Goal: Information Seeking & Learning: Find specific page/section

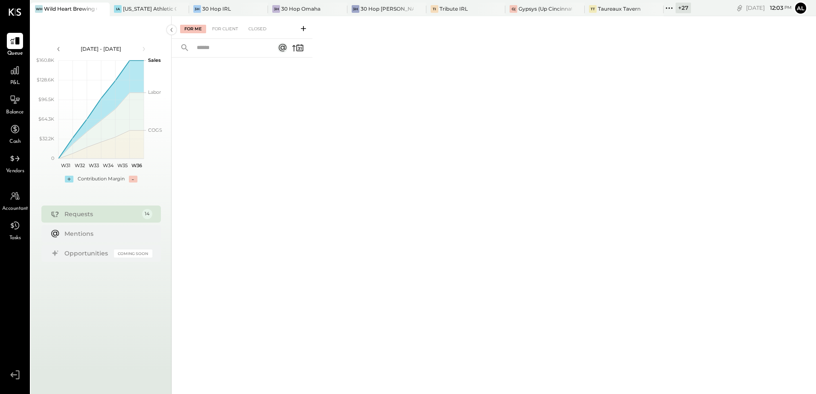
click at [670, 10] on icon at bounding box center [668, 8] width 11 height 11
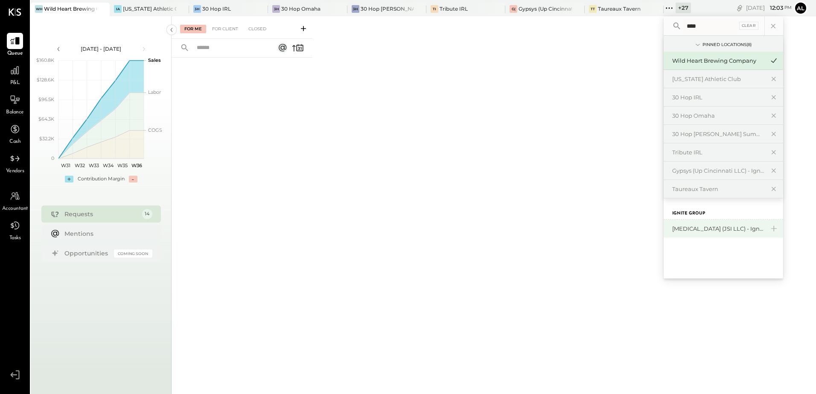
type input "****"
click at [731, 227] on div "[MEDICAL_DATA] (JSI LLC) - Ignite" at bounding box center [718, 229] width 92 height 8
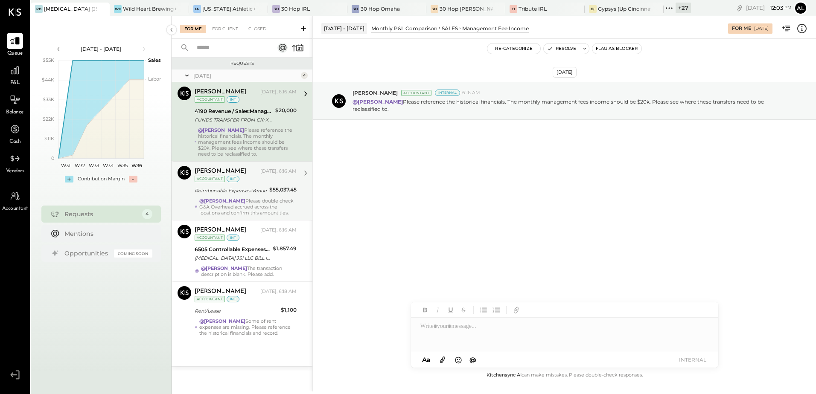
click at [236, 202] on strong "@[PERSON_NAME]" at bounding box center [222, 201] width 46 height 6
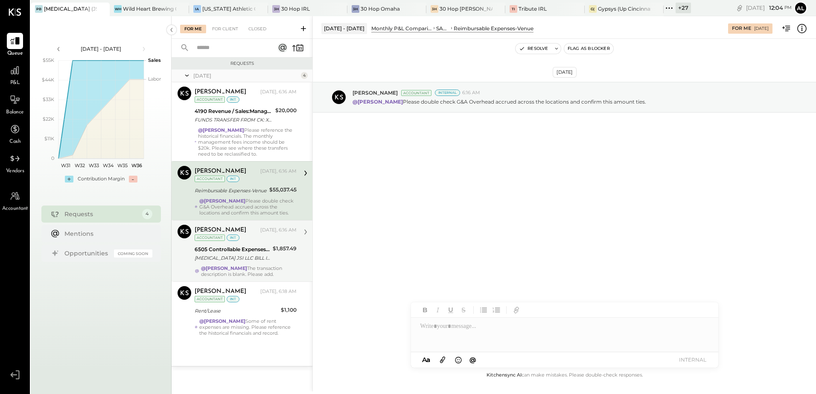
click at [231, 260] on div "[MEDICAL_DATA] JSI LLC BILL IMPND 147-3460402 [MEDICAL_DATA] JSI LLC 071725 [UR…" at bounding box center [233, 258] width 76 height 9
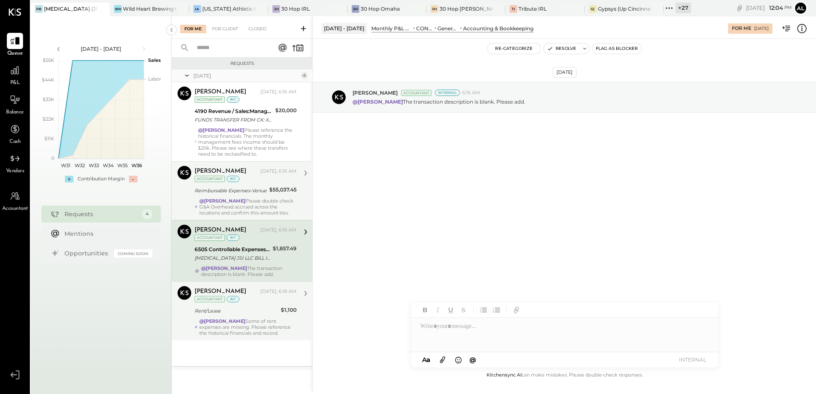
click at [241, 329] on div "[PERSON_NAME] [DATE], 6:18 AM Accountant int Rent/Lease $1,100 @[PERSON_NAME] S…" at bounding box center [246, 311] width 102 height 50
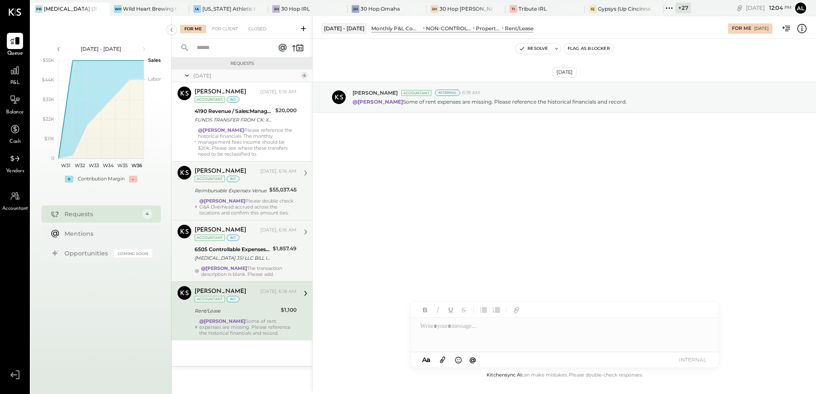
click at [240, 277] on div "@[PERSON_NAME][DEMOGRAPHIC_DATA] The transaction description is blank. Please a…" at bounding box center [249, 271] width 96 height 12
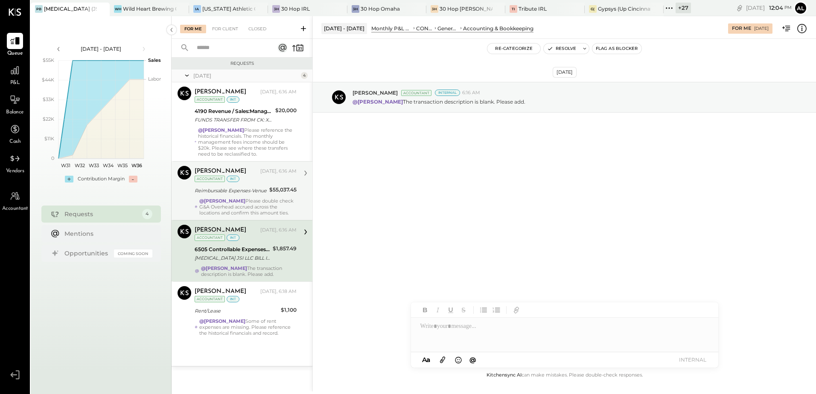
click at [230, 188] on div "Reimbursable Expenses-Venue" at bounding box center [231, 190] width 72 height 9
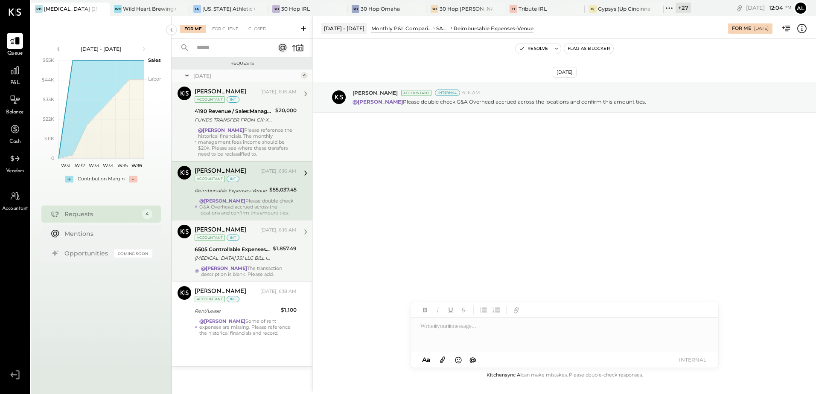
click at [223, 107] on div "4190 Revenue / Sales:Management Fee Income" at bounding box center [234, 111] width 78 height 9
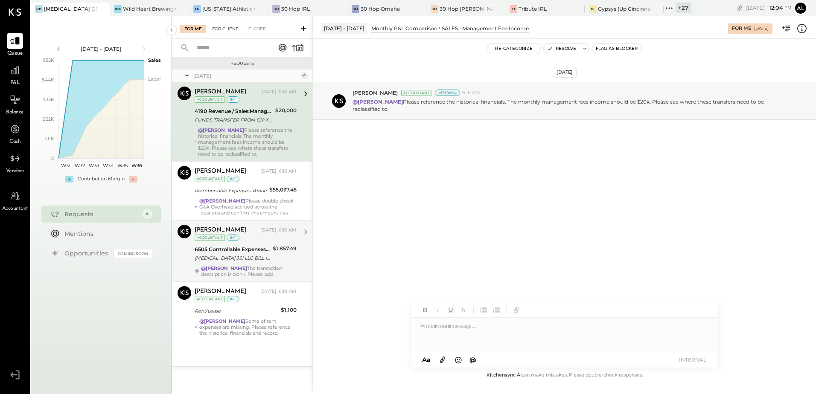
click at [217, 31] on div "For Client" at bounding box center [225, 29] width 35 height 9
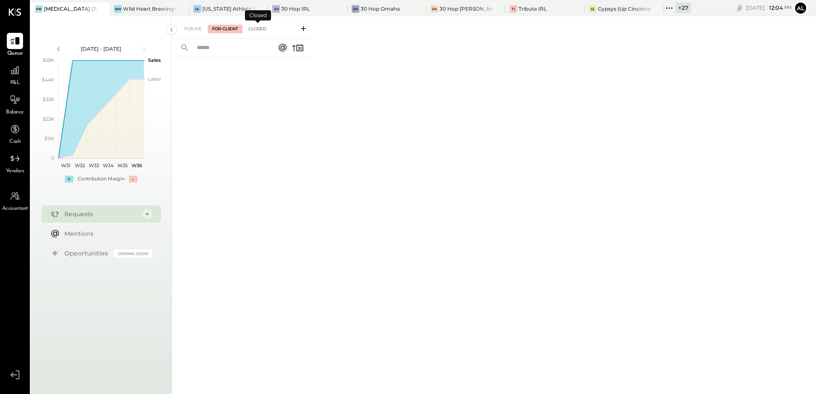
click at [261, 28] on div "Closed" at bounding box center [257, 29] width 26 height 9
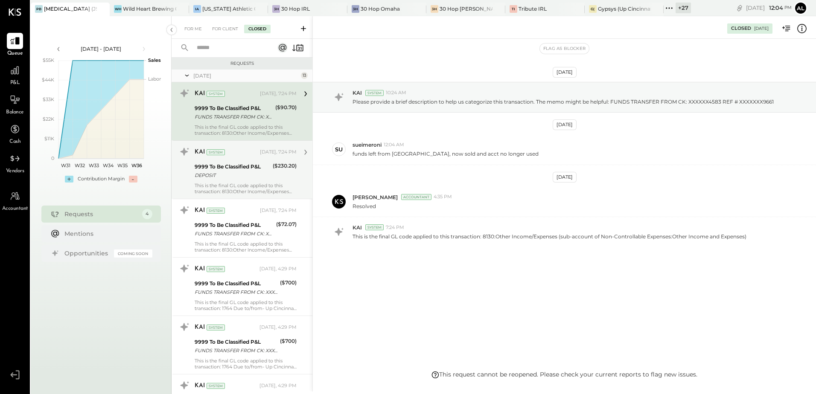
click at [225, 170] on div "9999 To Be Classified P&L" at bounding box center [233, 167] width 76 height 9
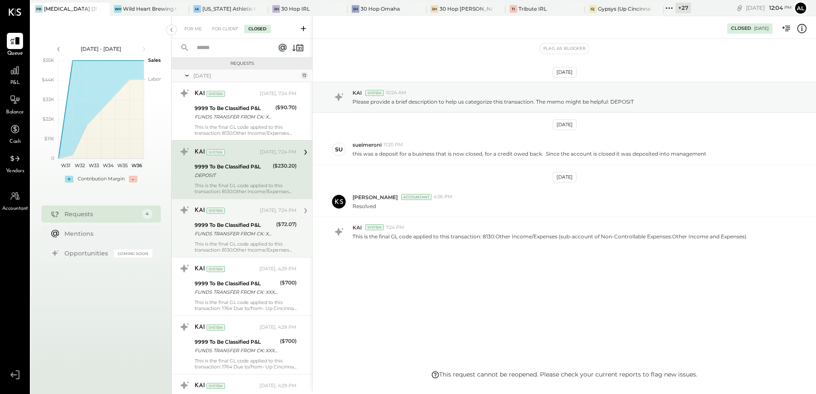
click at [224, 215] on div "KAI System [DATE], 7:24 PM" at bounding box center [246, 211] width 102 height 12
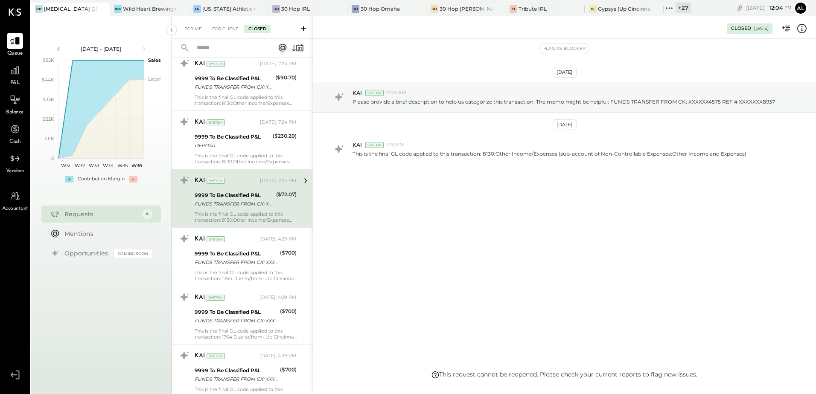
scroll to position [43, 0]
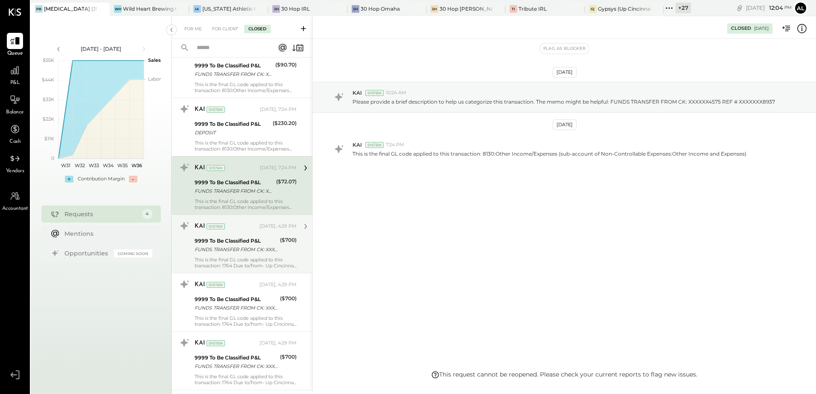
click at [225, 242] on div "9999 To Be Classified P&L" at bounding box center [236, 241] width 83 height 9
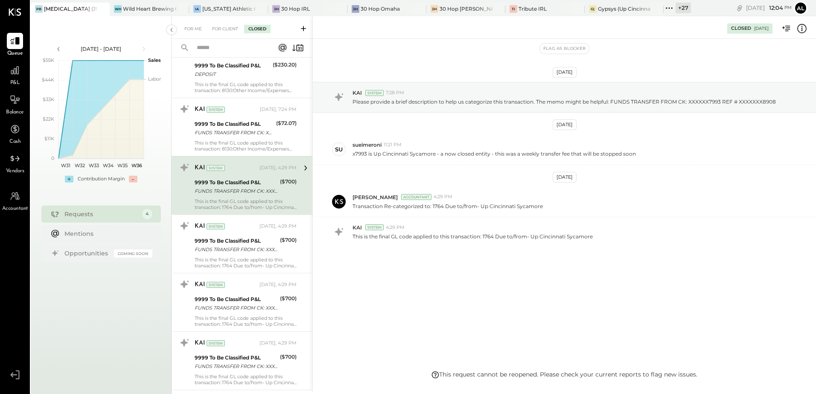
scroll to position [128, 0]
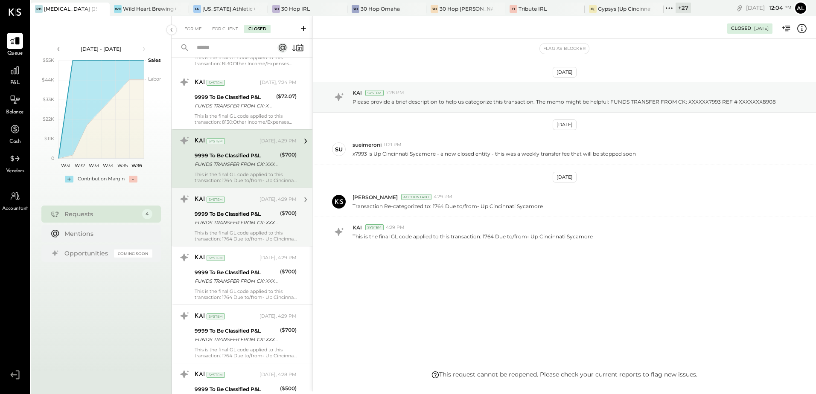
click at [237, 222] on div "FUNDS TRANSFER FROM CK: XXXXXX7993 REF # XXXXXXX5918" at bounding box center [236, 222] width 83 height 9
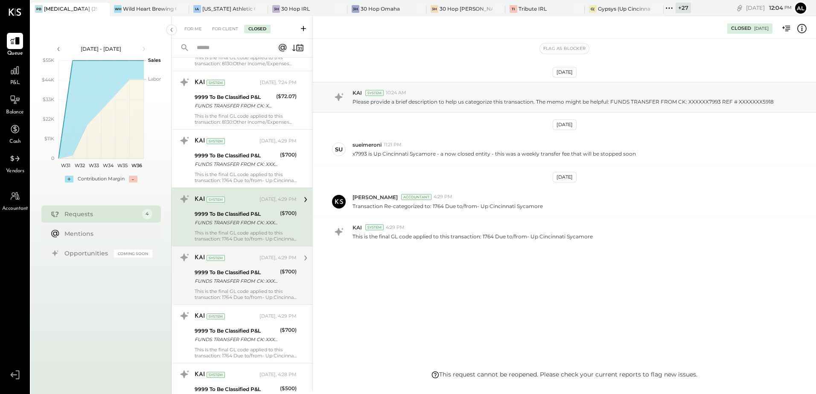
click at [227, 279] on div "FUNDS TRANSFER FROM CK: XXXXXX7993 REF # XXXXXXX4343" at bounding box center [236, 281] width 83 height 9
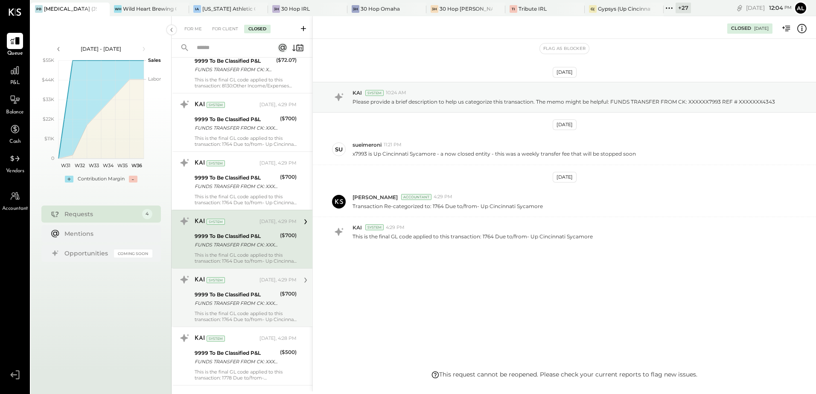
scroll to position [256, 0]
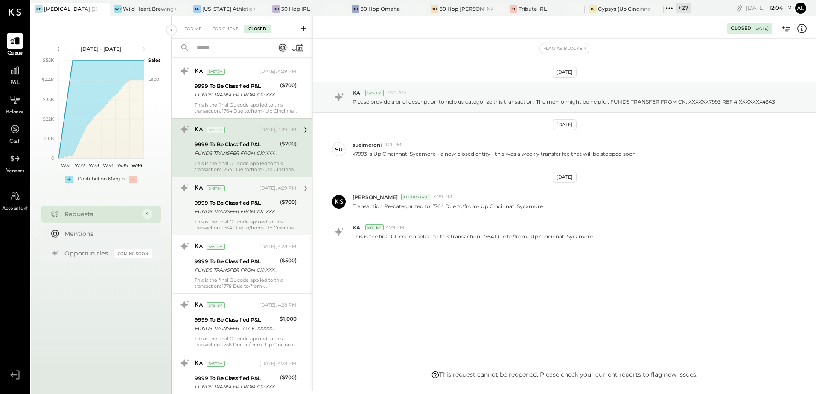
click at [240, 206] on div "9999 To Be Classified P&L" at bounding box center [236, 203] width 83 height 9
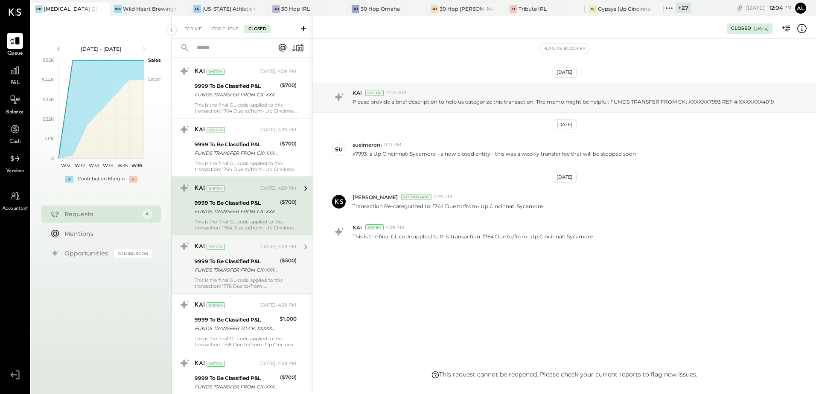
click at [225, 258] on div "9999 To Be Classified P&L" at bounding box center [236, 261] width 83 height 9
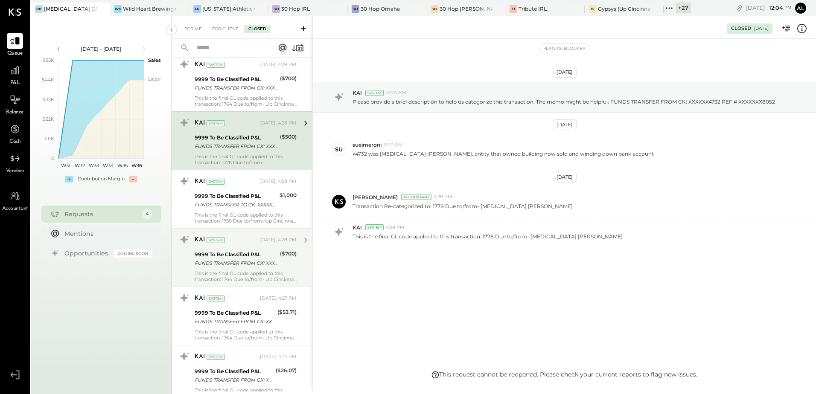
scroll to position [384, 0]
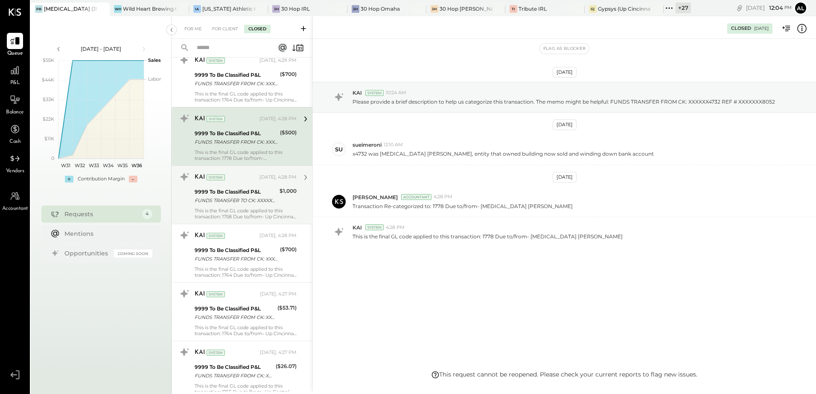
click at [235, 208] on div "This is the final GL code applied to this transaction: 1758 Due to/from- Up Cin…" at bounding box center [246, 214] width 102 height 12
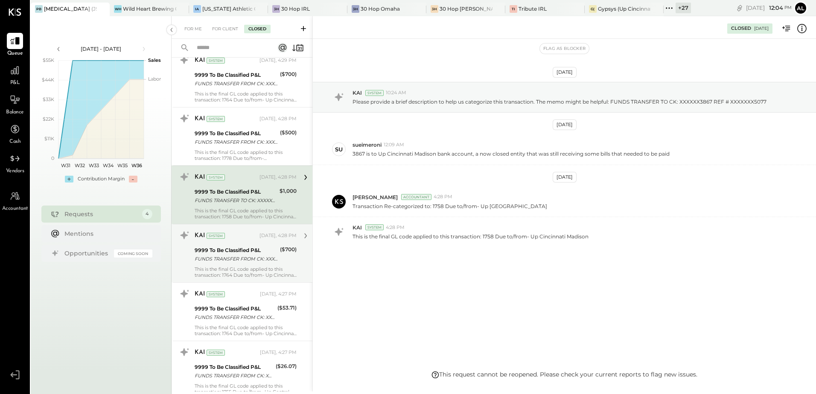
click at [229, 249] on div "9999 To Be Classified P&L" at bounding box center [236, 250] width 83 height 9
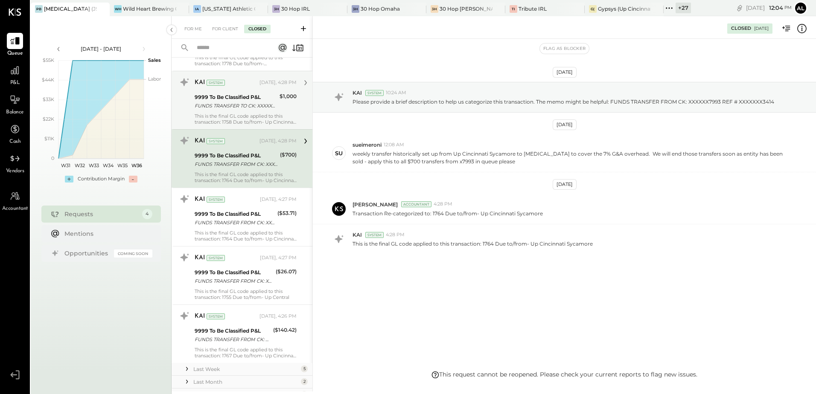
scroll to position [512, 0]
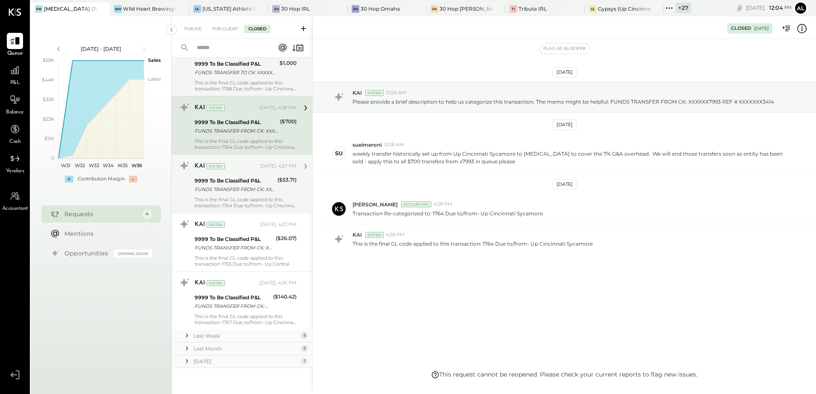
click at [241, 197] on div "This is the final GL code applied to this transaction: 1764 Due to/from- Up Cin…" at bounding box center [246, 203] width 102 height 12
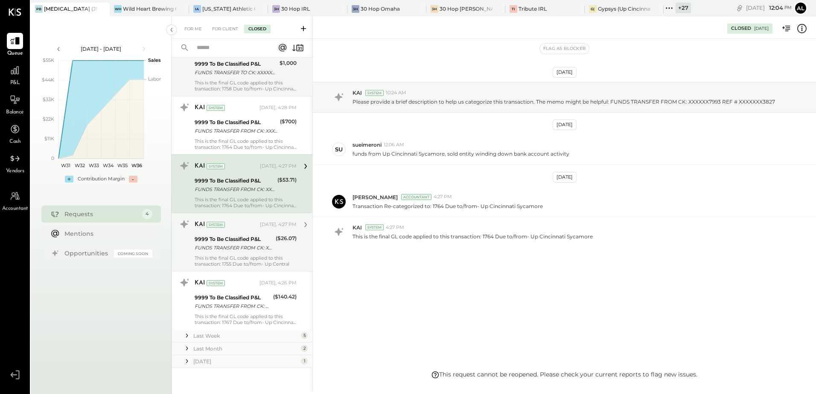
click at [239, 247] on div "FUNDS TRANSFER FROM CK: XXXXXX9606 REF # XXXXXXX8169" at bounding box center [234, 248] width 78 height 9
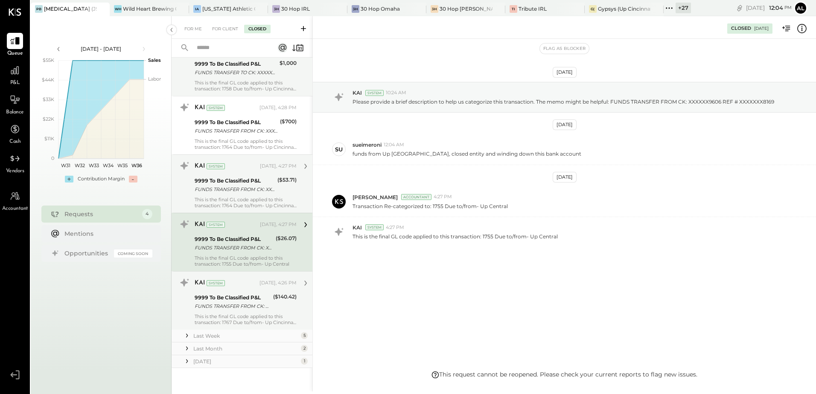
click at [244, 316] on div "This is the final GL code applied to this transaction: 1767 Due to/from- Up Cin…" at bounding box center [246, 320] width 102 height 12
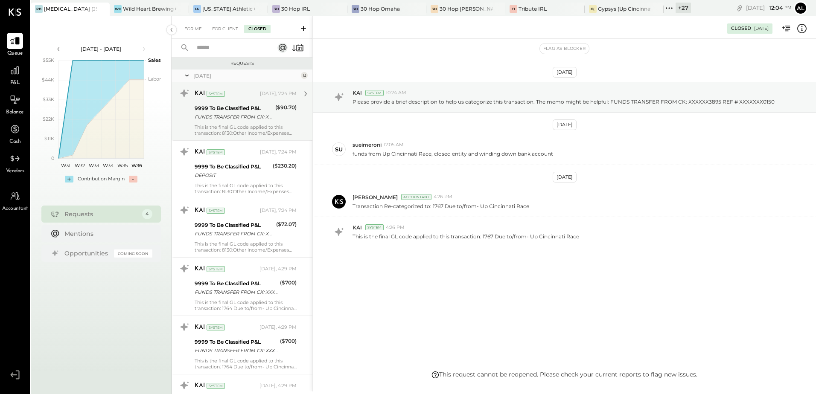
click at [224, 98] on div "KAI System [DATE], 7:24 PM" at bounding box center [246, 94] width 102 height 12
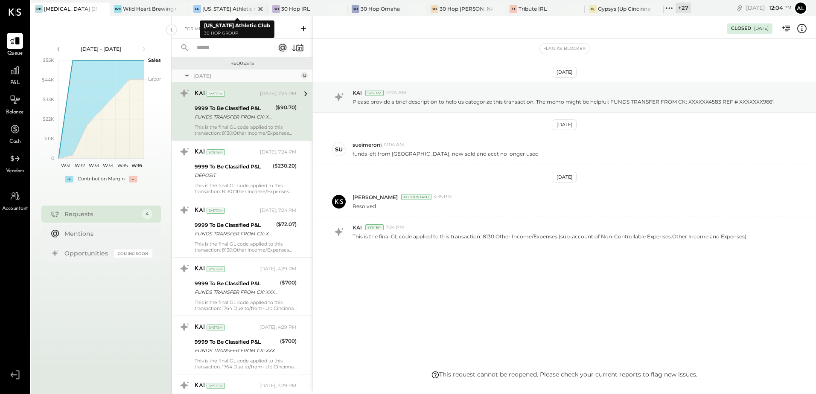
click at [231, 12] on div "[US_STATE] Athletic Club" at bounding box center [228, 8] width 53 height 7
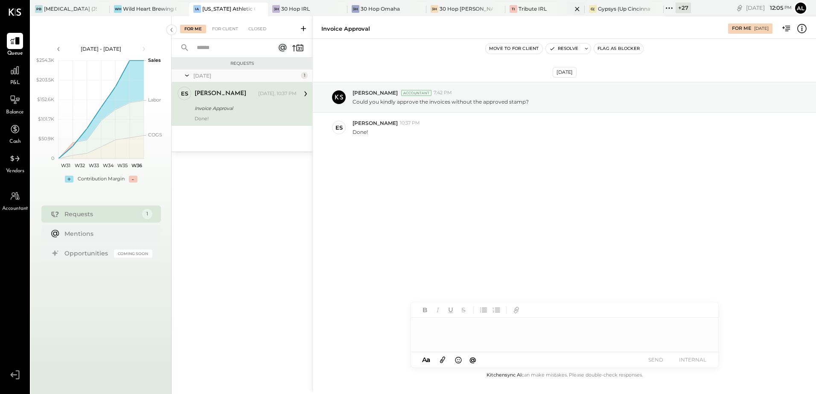
click at [545, 9] on div "Tribute IRL" at bounding box center [532, 8] width 28 height 7
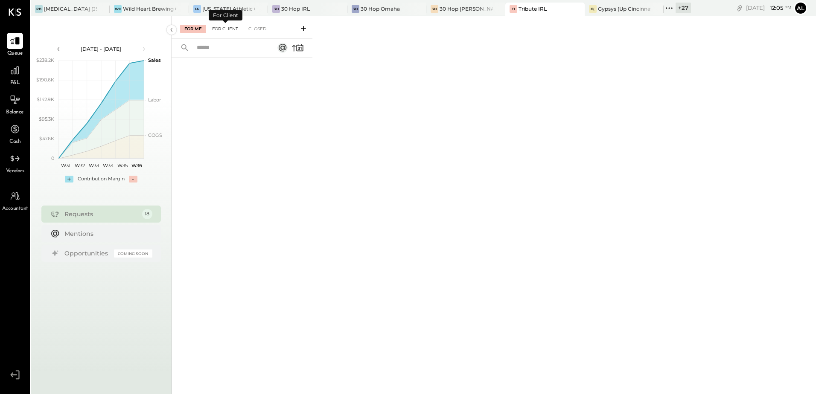
click at [236, 29] on div "For Client" at bounding box center [225, 29] width 35 height 9
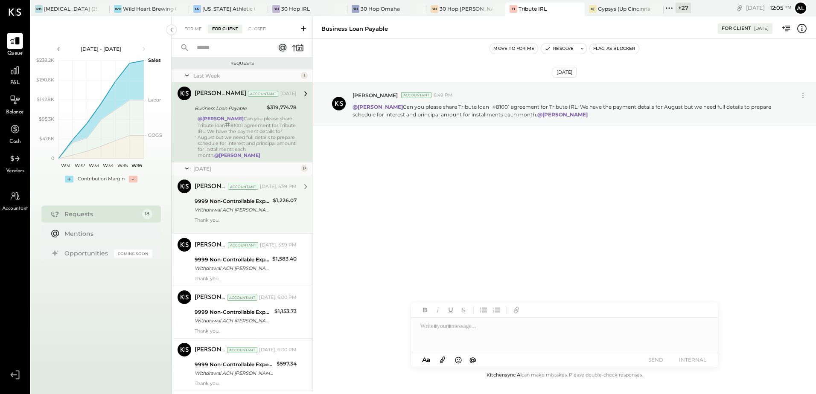
click at [238, 221] on div "Thank you." at bounding box center [246, 223] width 102 height 12
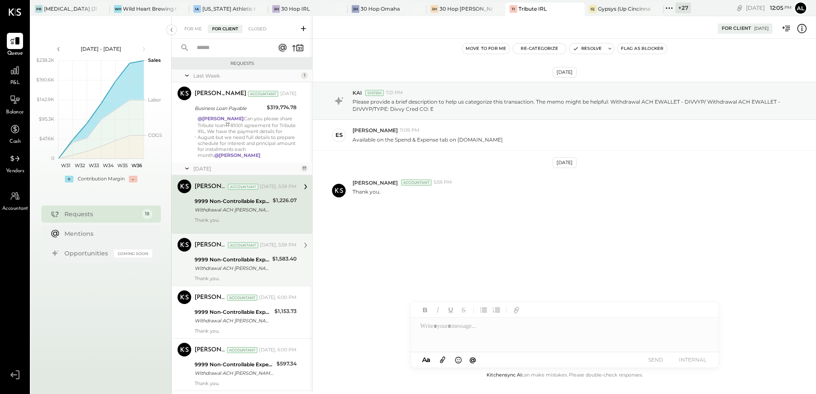
click at [225, 267] on div "Withdrawal ACH [PERSON_NAME] - DIVVYP/ Withdrawal ACH EWALLET - DIVVYP/TYPE: Di…" at bounding box center [232, 268] width 75 height 9
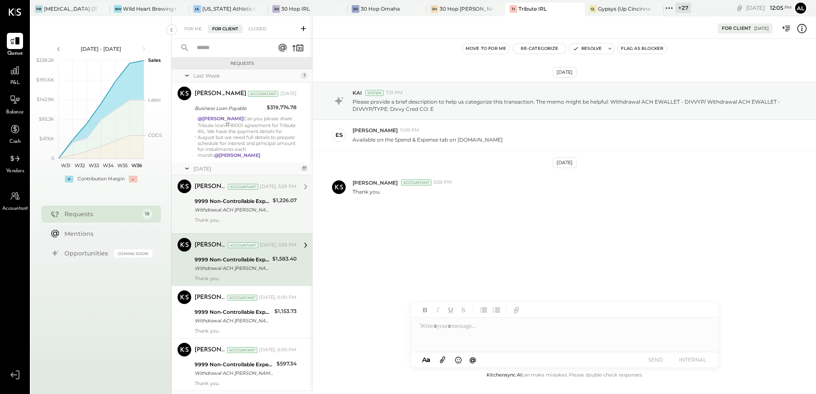
scroll to position [43, 0]
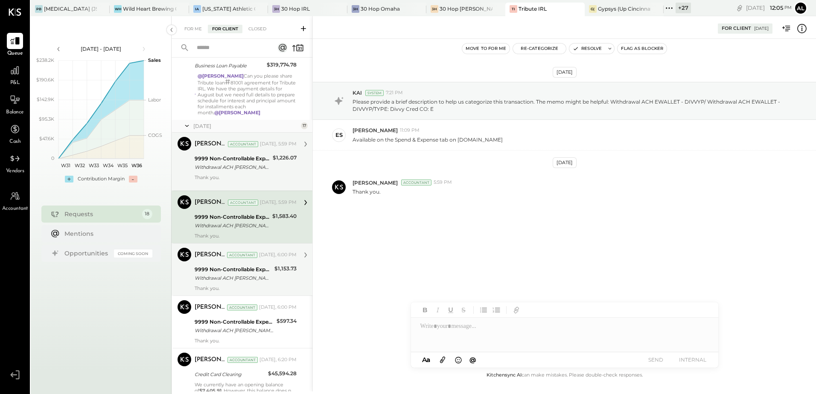
click at [218, 275] on div "Withdrawal ACH [PERSON_NAME] - DIVVYP/ Withdrawal ACH EWALLET - DIVVYP/TYPE: Di…" at bounding box center [233, 278] width 77 height 9
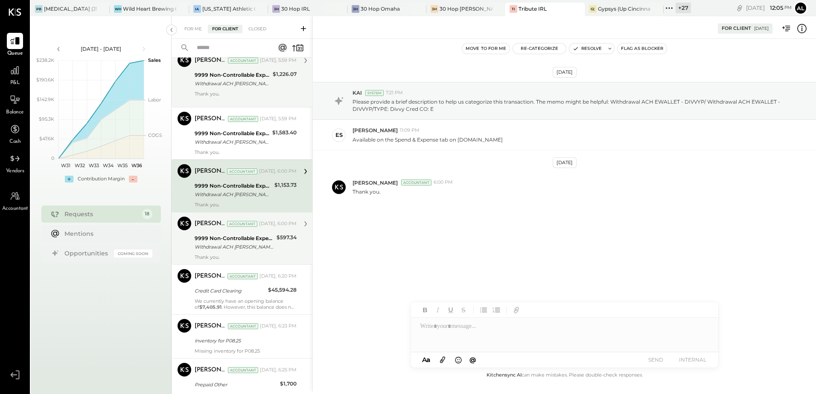
scroll to position [128, 0]
click at [219, 247] on div "Withdrawal ACH [PERSON_NAME] - DIVVYP/ Withdrawal ACH EWALLET - DIVVYP/TYPE: Di…" at bounding box center [234, 245] width 79 height 9
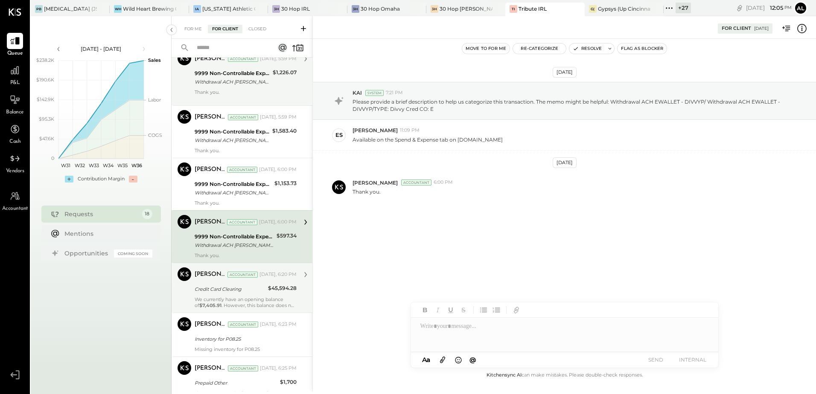
click at [210, 288] on div "Credit Card Clearing" at bounding box center [230, 289] width 71 height 9
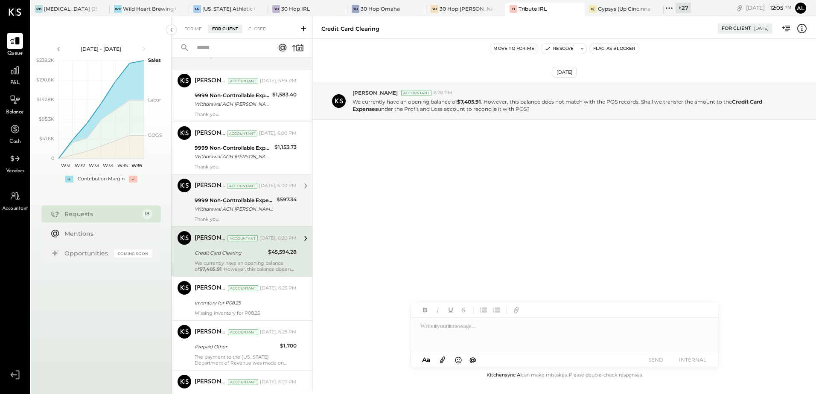
scroll to position [213, 0]
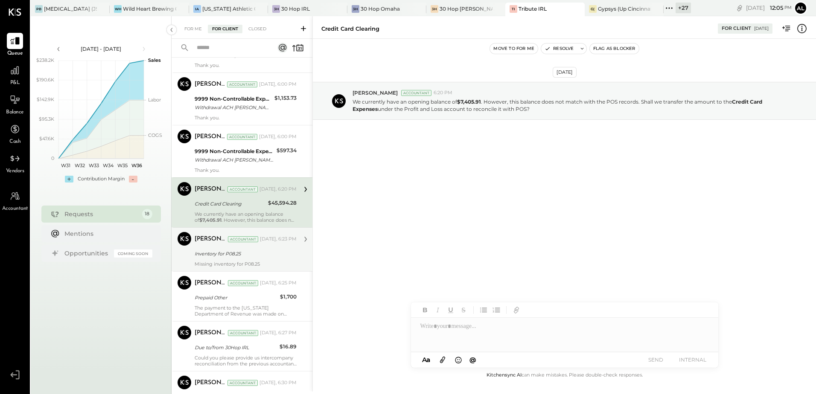
click at [214, 265] on div "Missing inventory for P08.25" at bounding box center [246, 264] width 102 height 6
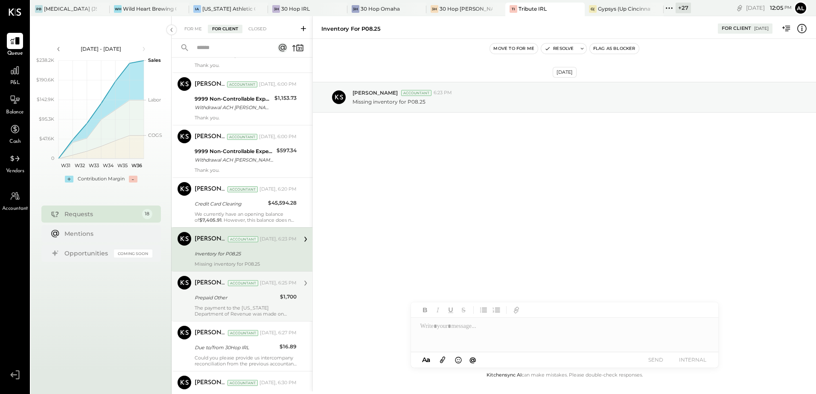
click at [216, 300] on div "Prepaid Other" at bounding box center [236, 298] width 83 height 9
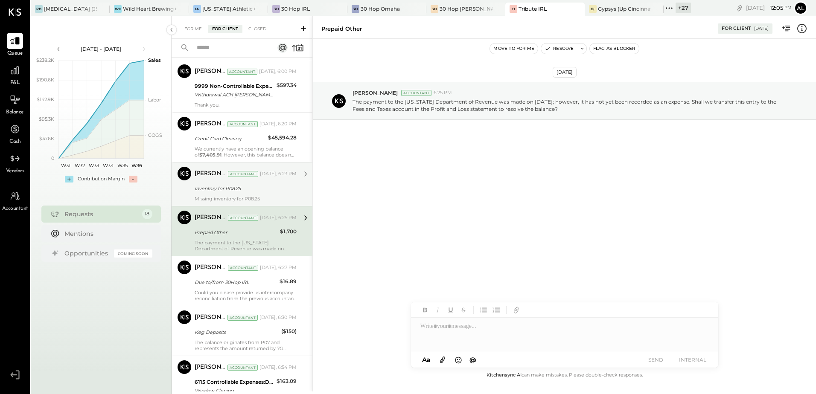
scroll to position [299, 0]
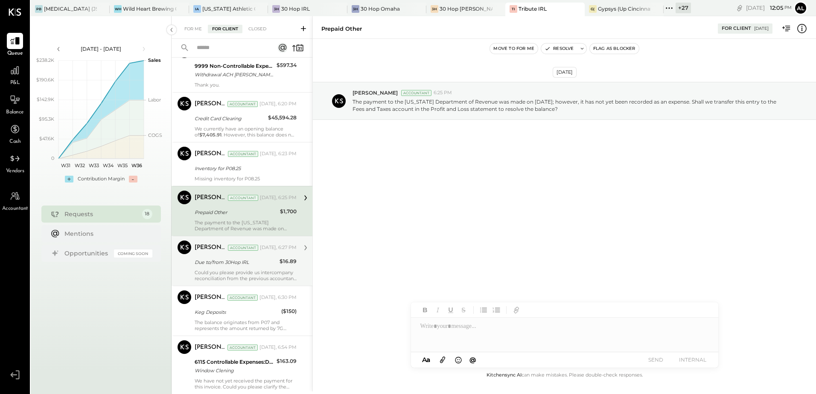
click at [239, 264] on div "Due to/from 30Hop IRL" at bounding box center [236, 262] width 82 height 9
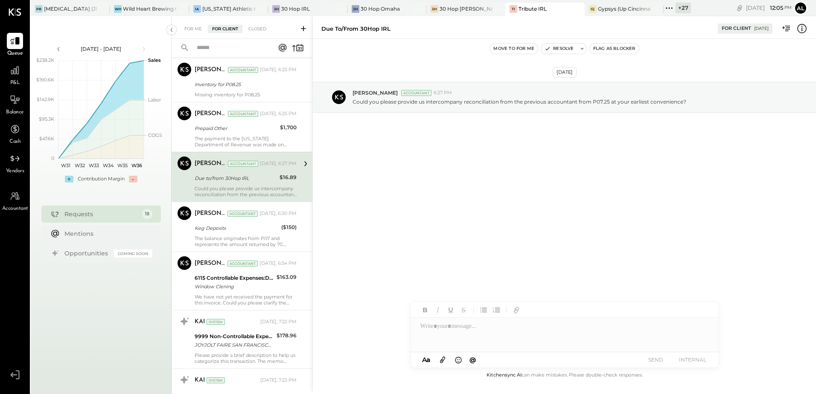
scroll to position [384, 0]
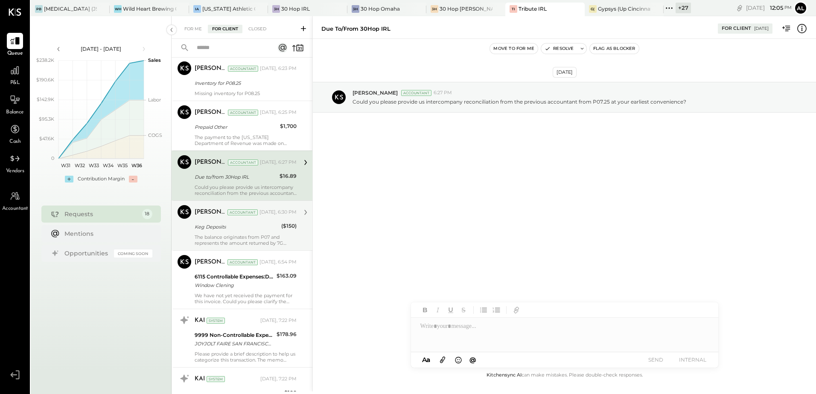
click at [230, 235] on div "The balance originates from P07 and represents the amount returned by 7G distri…" at bounding box center [246, 240] width 102 height 12
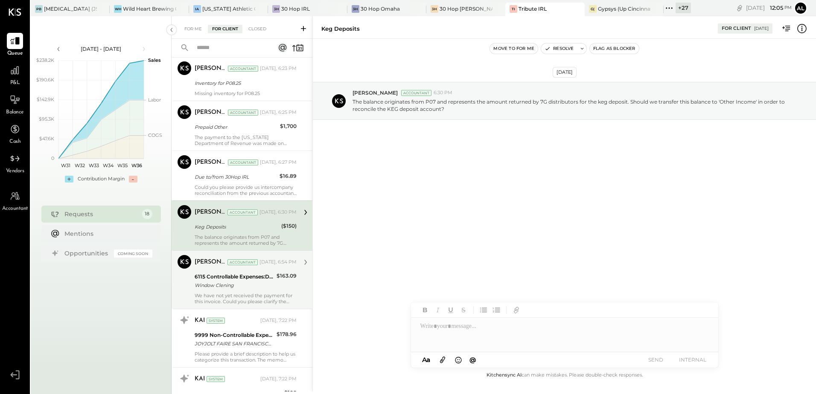
click at [237, 284] on div "Window Clening" at bounding box center [234, 285] width 79 height 9
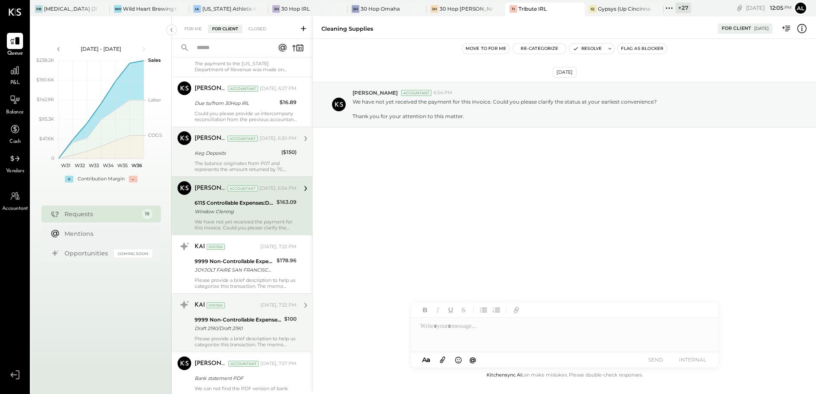
scroll to position [469, 0]
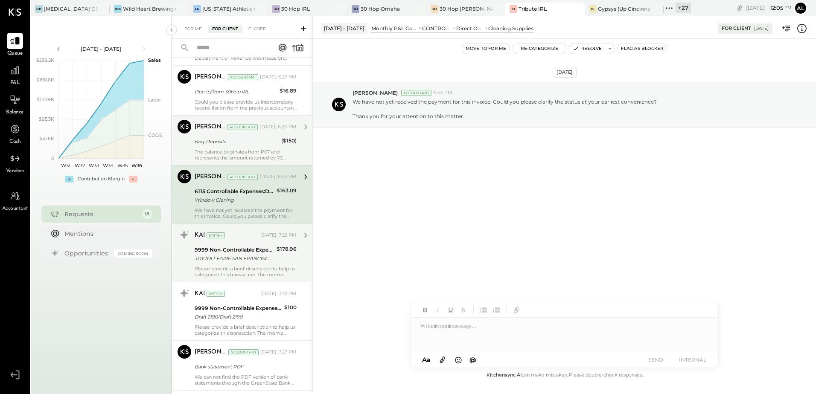
click at [230, 264] on div "KAI System [DATE], 7:22 PM 9999 Non-Controllable Expenses:Other Income and Expe…" at bounding box center [246, 252] width 102 height 49
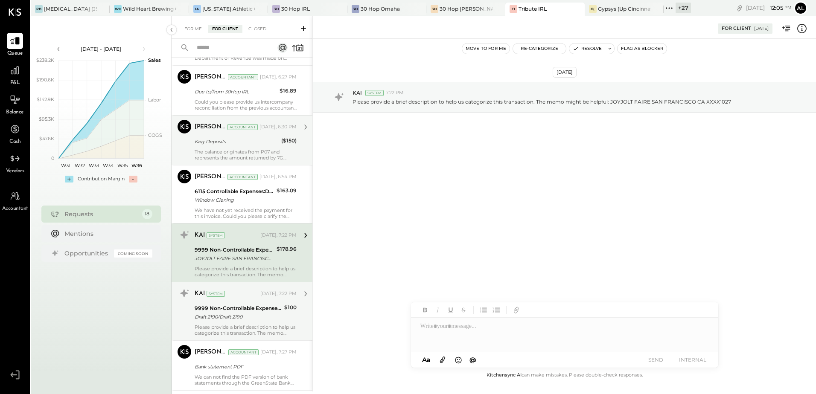
click at [237, 305] on div "9999 Non-Controllable Expenses:Other Income and Expenses:To Be Classified P&L" at bounding box center [238, 308] width 87 height 9
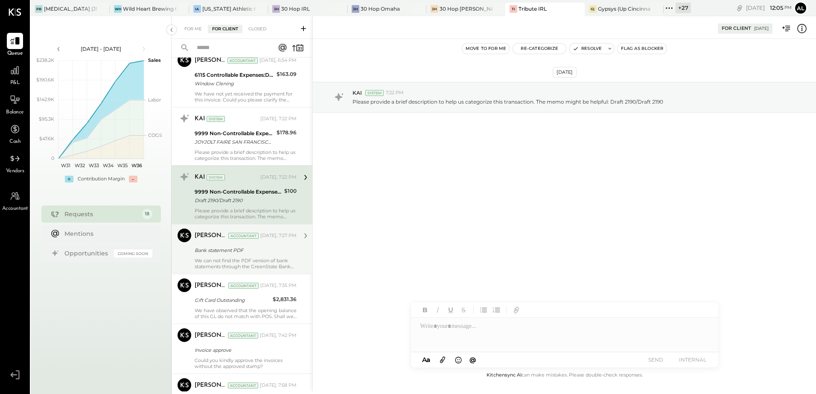
scroll to position [597, 0]
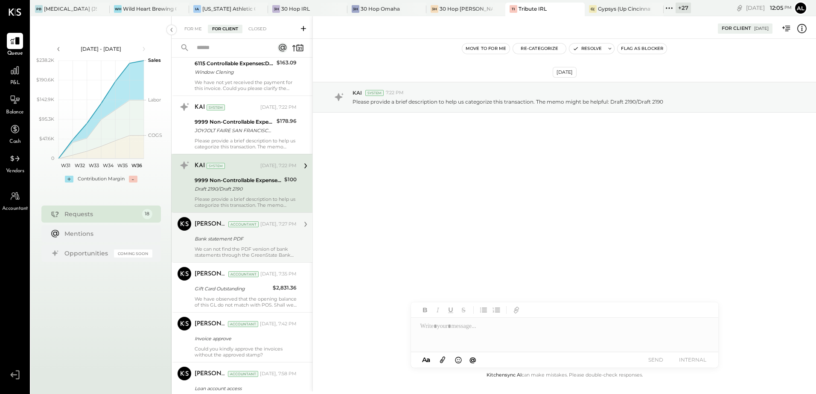
click at [233, 246] on div "We can not find the PDF version of bank statements through the GreenState Bank …" at bounding box center [246, 252] width 102 height 12
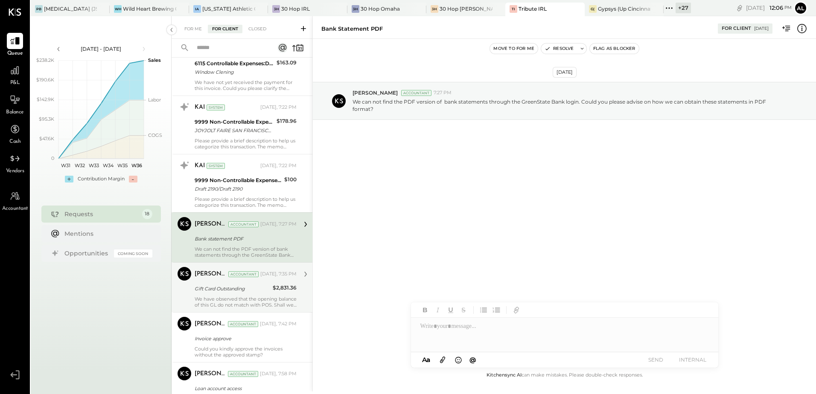
click at [221, 298] on div "We have observed that the opening balance of this GL do not match with POS. Sha…" at bounding box center [246, 302] width 102 height 12
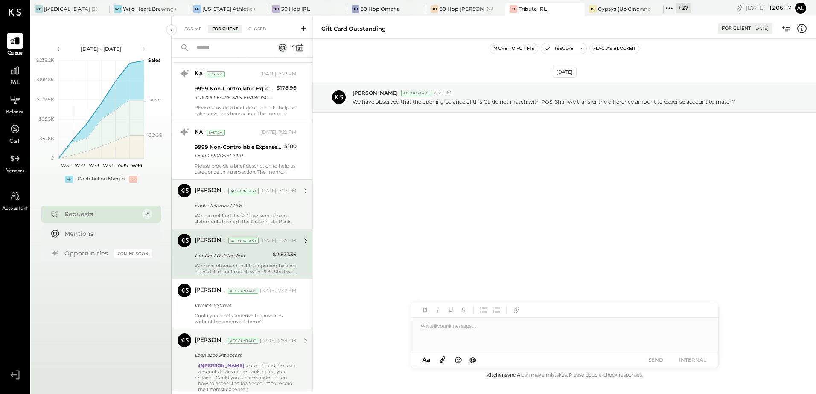
scroll to position [683, 0]
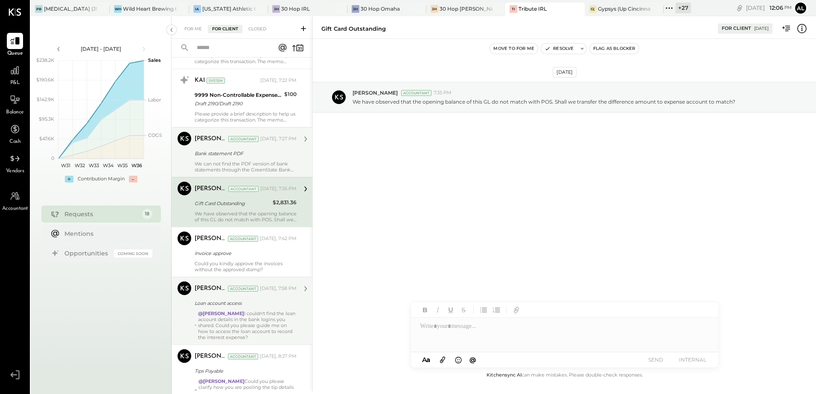
click at [222, 277] on div "[PERSON_NAME] Accountant [PERSON_NAME] Accountant [DATE], 7:58 PM Loan account …" at bounding box center [242, 311] width 141 height 68
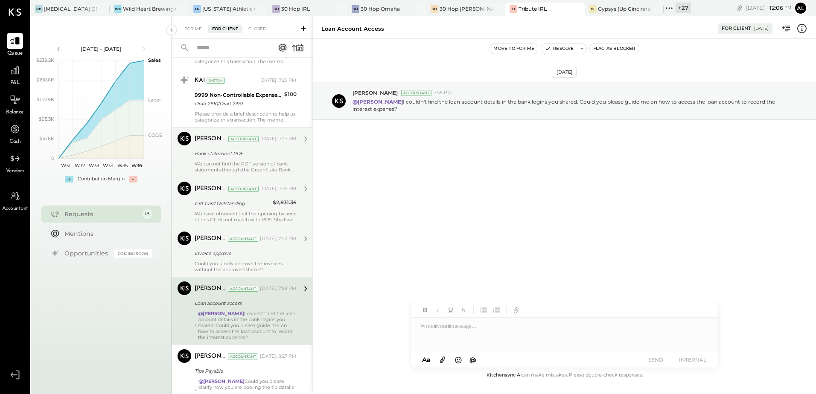
click at [222, 262] on div "Could you kindly approve the invoices without the approved stamp?" at bounding box center [246, 267] width 102 height 12
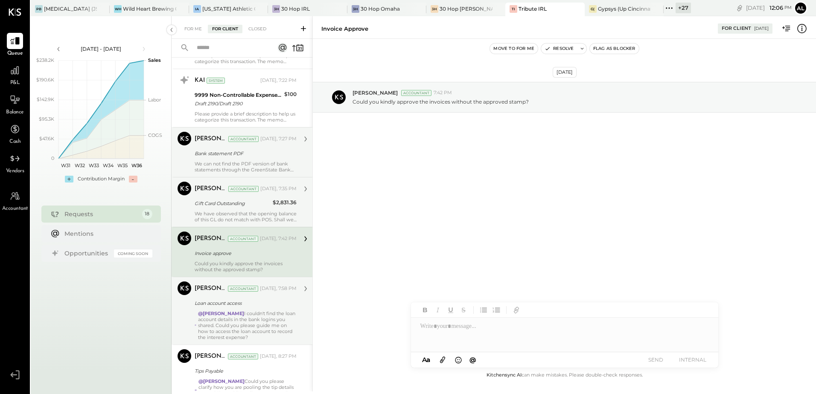
click at [213, 318] on div "@[PERSON_NAME] I couldn't find the loan account details in the bank logins you …" at bounding box center [247, 326] width 99 height 30
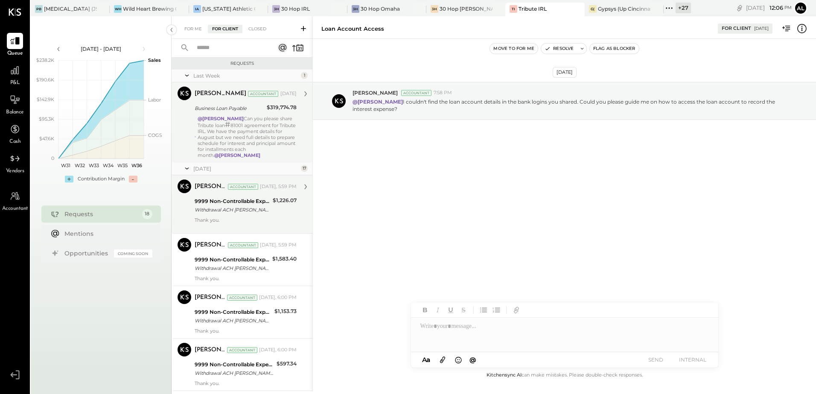
click at [262, 139] on div "@[PERSON_NAME] Can you please share Tribute loan # 81001 agreement for Tribute …" at bounding box center [247, 137] width 99 height 43
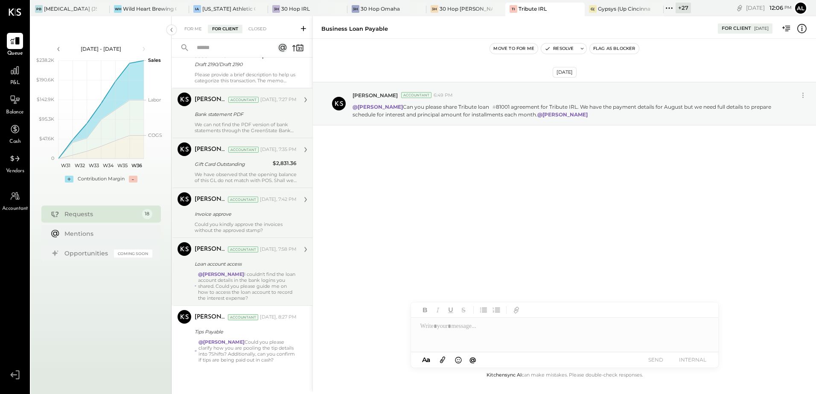
scroll to position [728, 0]
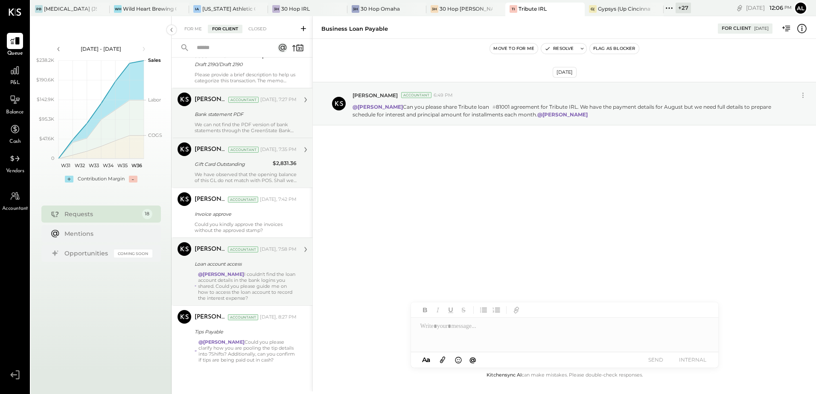
click at [235, 278] on div "@[PERSON_NAME] I couldn't find the loan account details in the bank logins you …" at bounding box center [247, 286] width 99 height 30
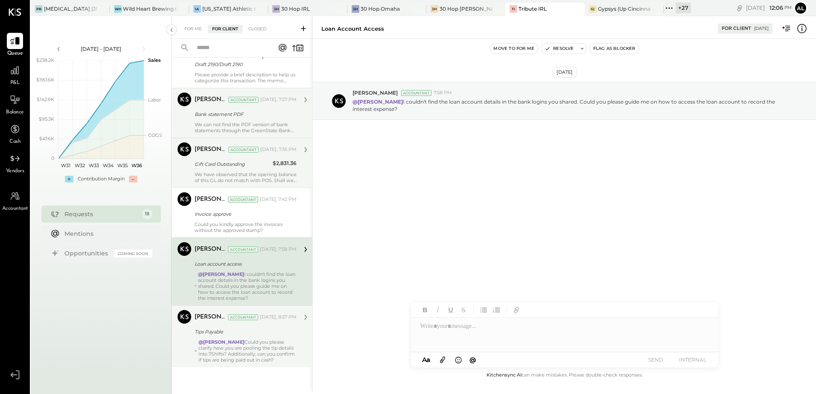
click at [235, 339] on strong "@[PERSON_NAME]" at bounding box center [221, 342] width 46 height 6
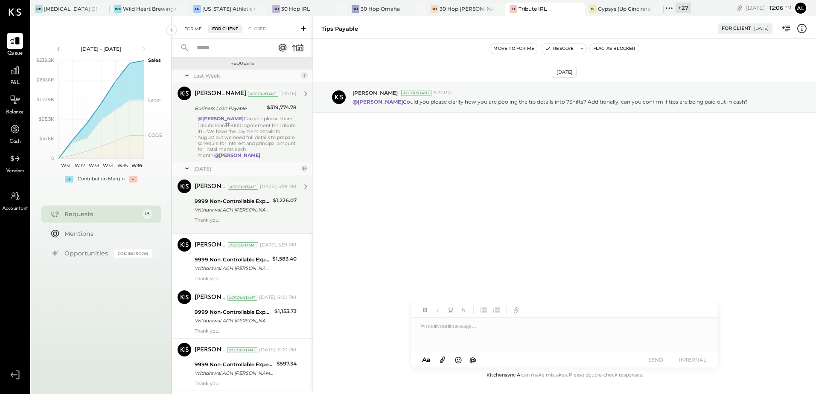
click at [189, 26] on div "For Me" at bounding box center [193, 29] width 26 height 9
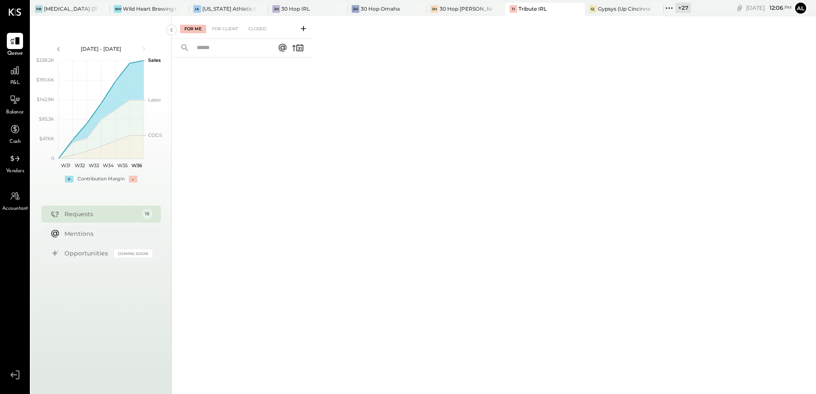
click at [674, 8] on icon at bounding box center [668, 8] width 11 height 11
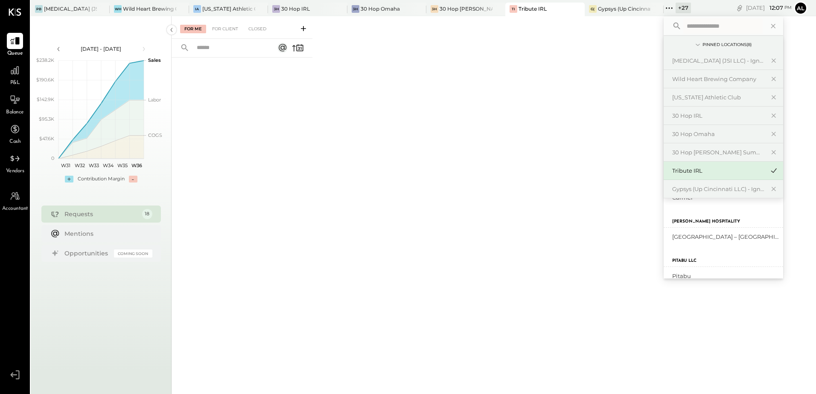
scroll to position [666, 0]
click at [265, 154] on div at bounding box center [242, 214] width 141 height 313
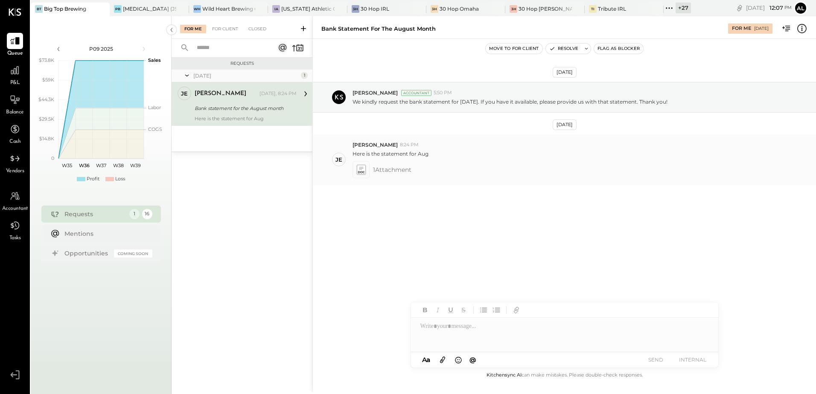
click at [364, 170] on icon at bounding box center [360, 170] width 9 height 10
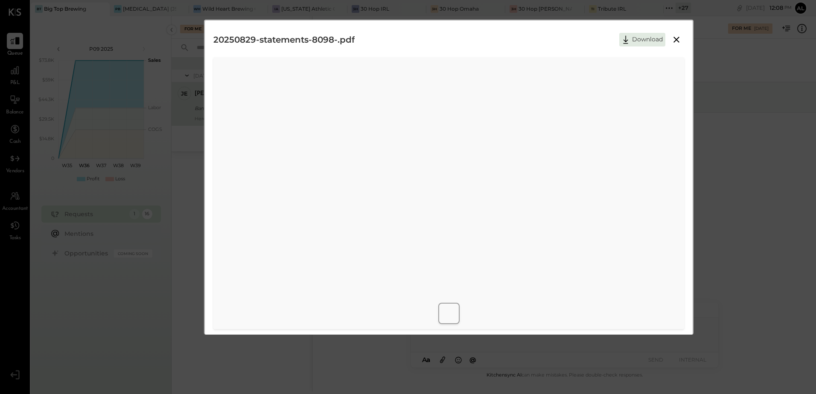
click at [677, 38] on icon at bounding box center [676, 40] width 6 height 6
